Goal: Transaction & Acquisition: Purchase product/service

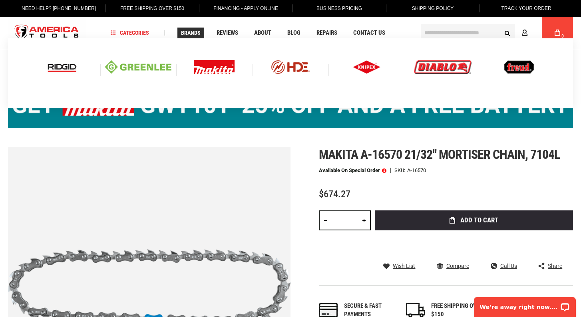
click at [207, 62] on img at bounding box center [214, 67] width 41 height 14
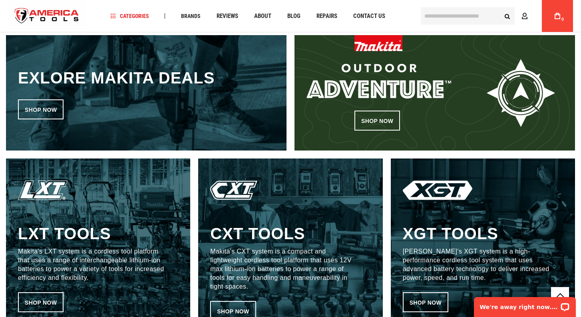
scroll to position [322, 0]
click at [376, 133] on div "Shop now" at bounding box center [435, 93] width 281 height 116
click at [377, 122] on link "Shop now" at bounding box center [378, 121] width 46 height 20
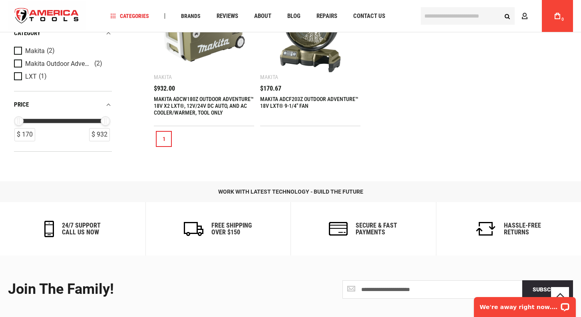
scroll to position [203, 0]
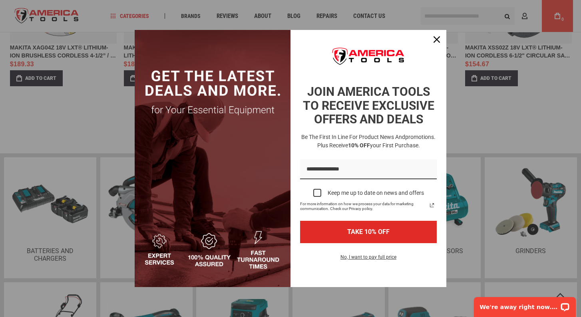
scroll to position [932, 0]
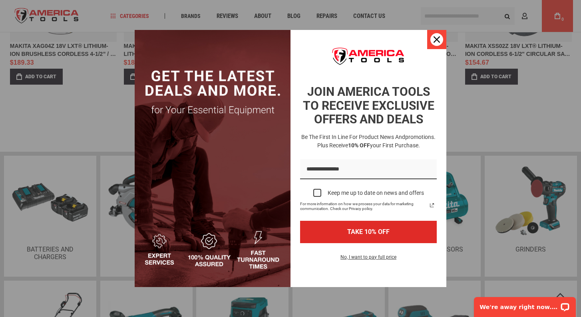
click at [443, 42] on div "Close" at bounding box center [437, 39] width 13 height 13
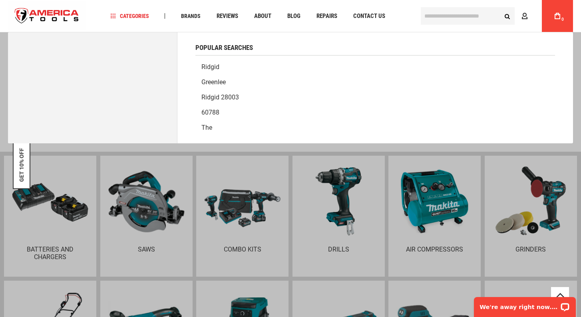
click at [451, 20] on input "text" at bounding box center [468, 16] width 94 height 18
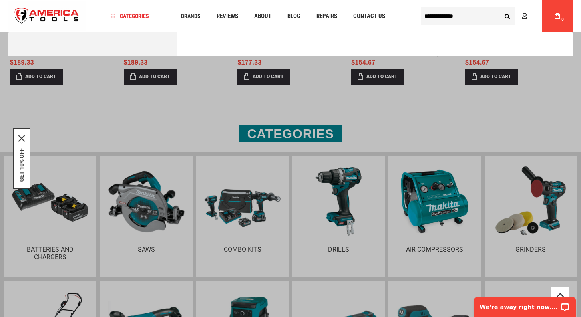
type input "**********"
click at [507, 16] on button "Search" at bounding box center [507, 15] width 15 height 15
